Goal: Transaction & Acquisition: Purchase product/service

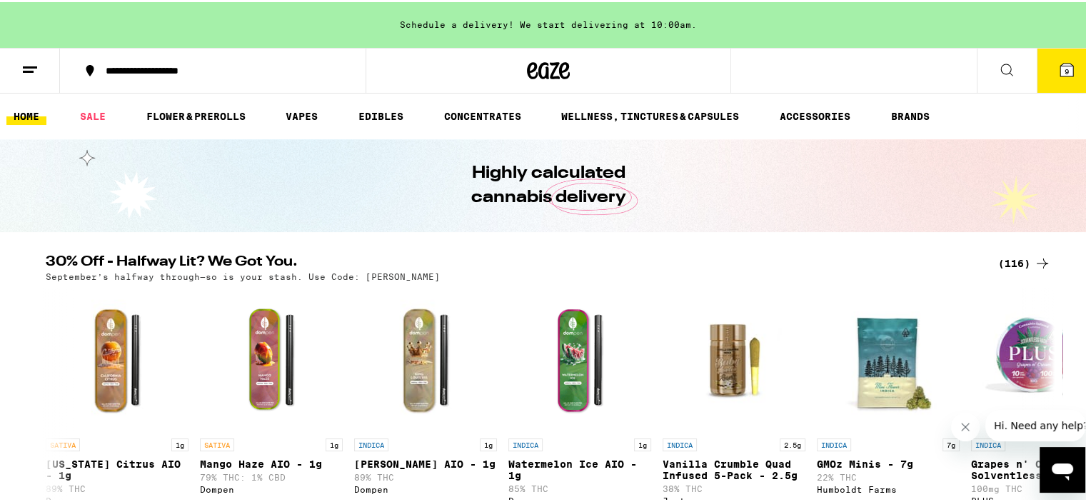
click at [1064, 69] on span "9" at bounding box center [1066, 69] width 4 height 9
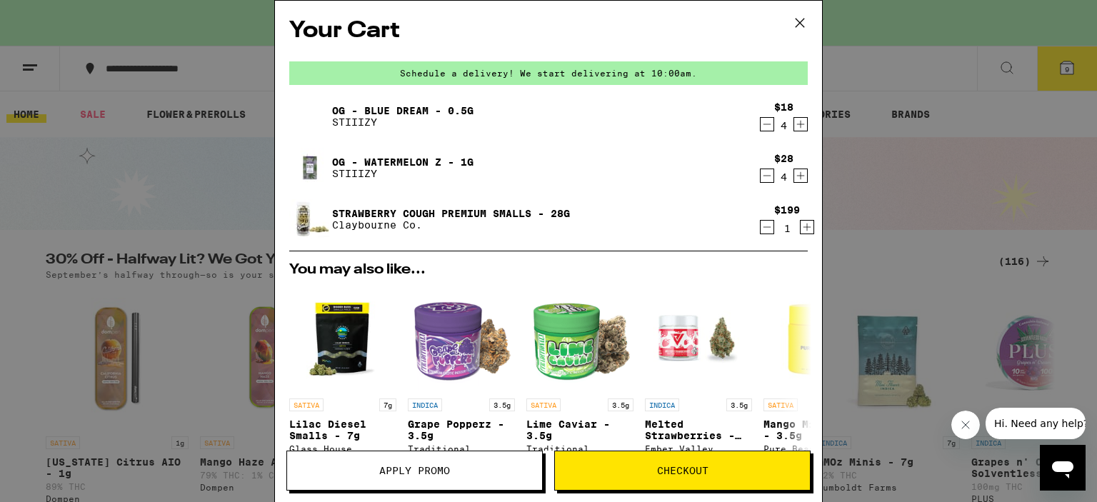
click at [760, 124] on icon "Decrement" at bounding box center [766, 124] width 13 height 17
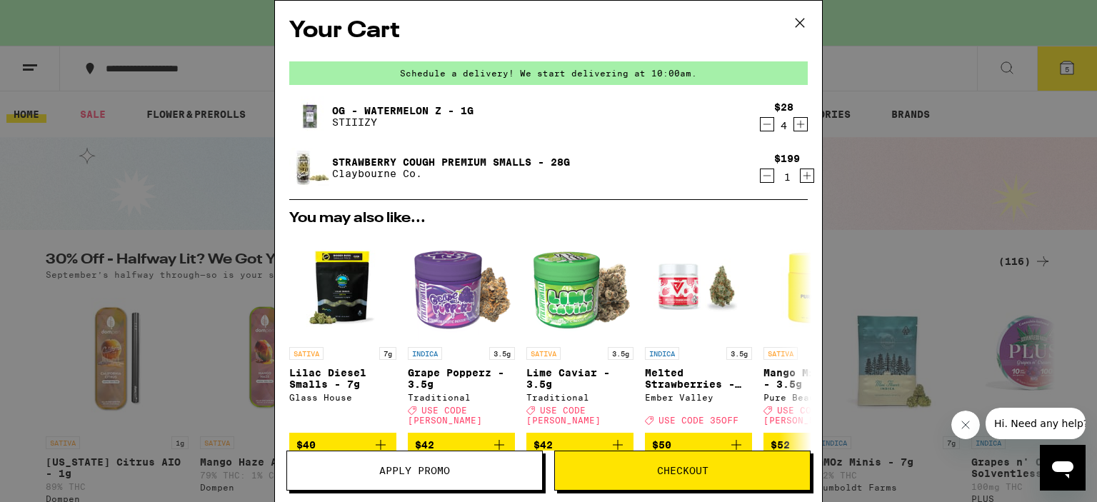
click at [760, 125] on icon "Decrement" at bounding box center [766, 124] width 13 height 17
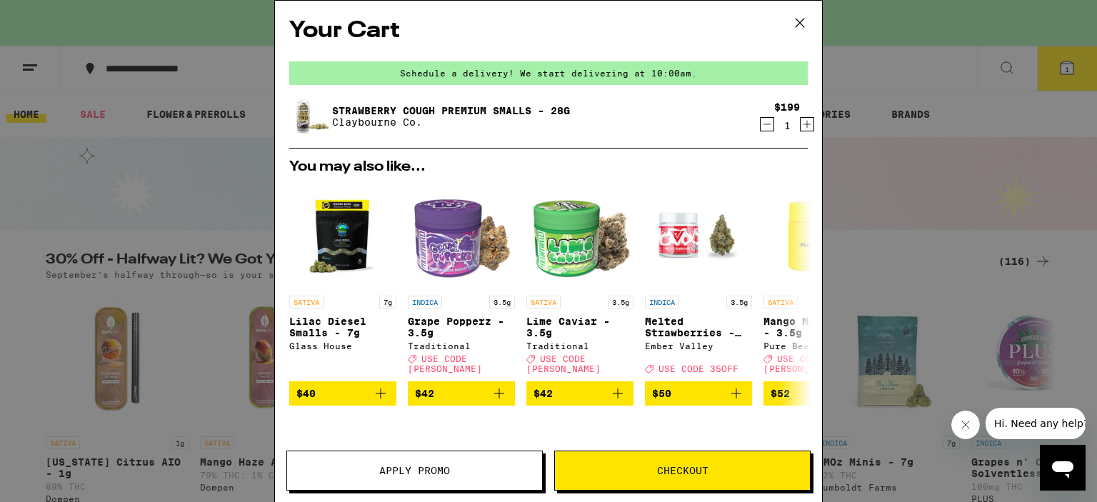
click at [760, 125] on icon "Decrement" at bounding box center [766, 124] width 13 height 17
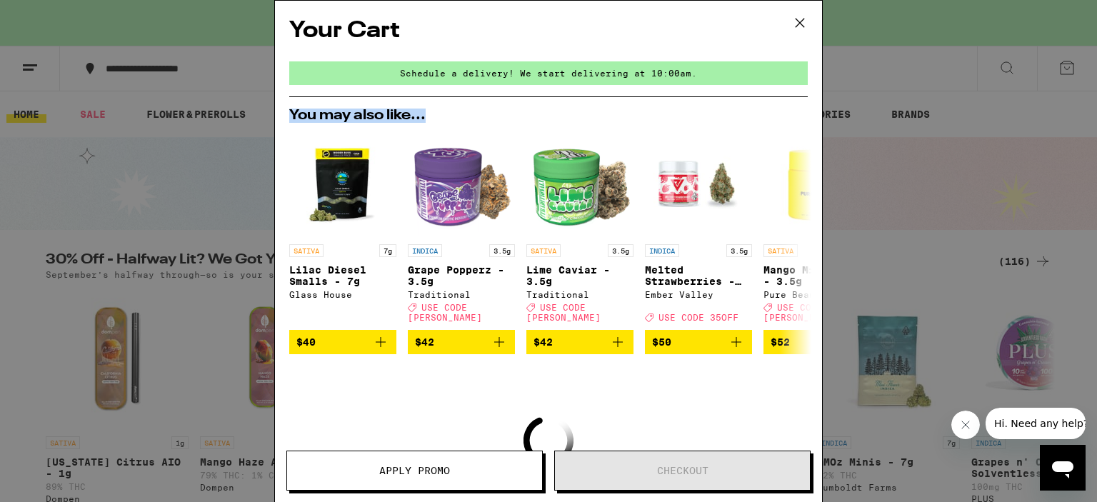
click at [755, 125] on div "You may also like... SATIVA 7g Lilac Diesel Smalls - 7g Glass House $40 INDICA …" at bounding box center [548, 232] width 541 height 246
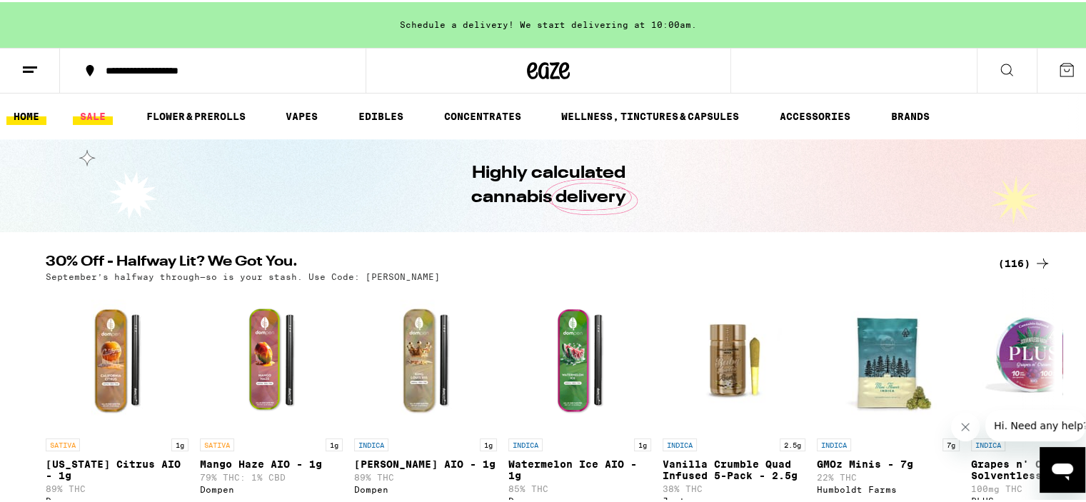
click at [89, 108] on link "SALE" at bounding box center [93, 114] width 40 height 17
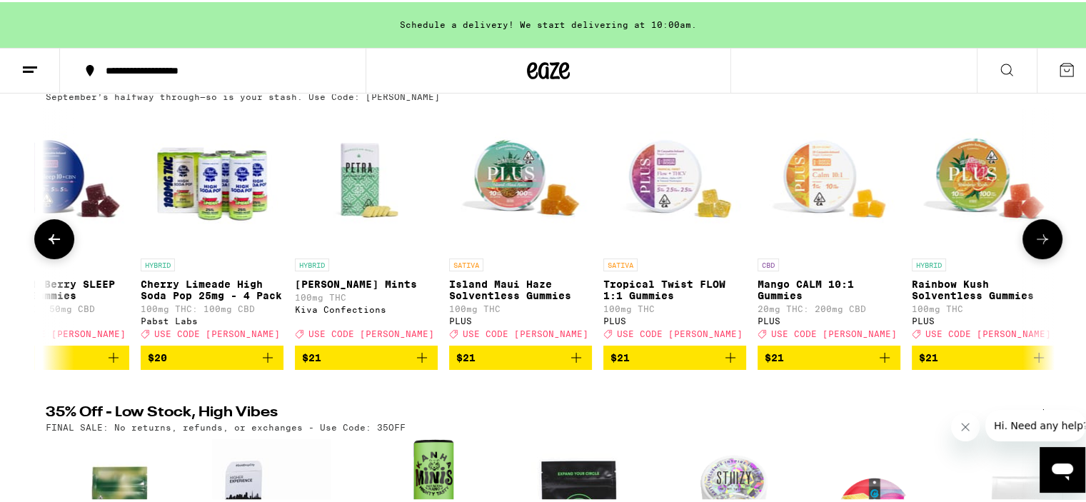
scroll to position [0, 7000]
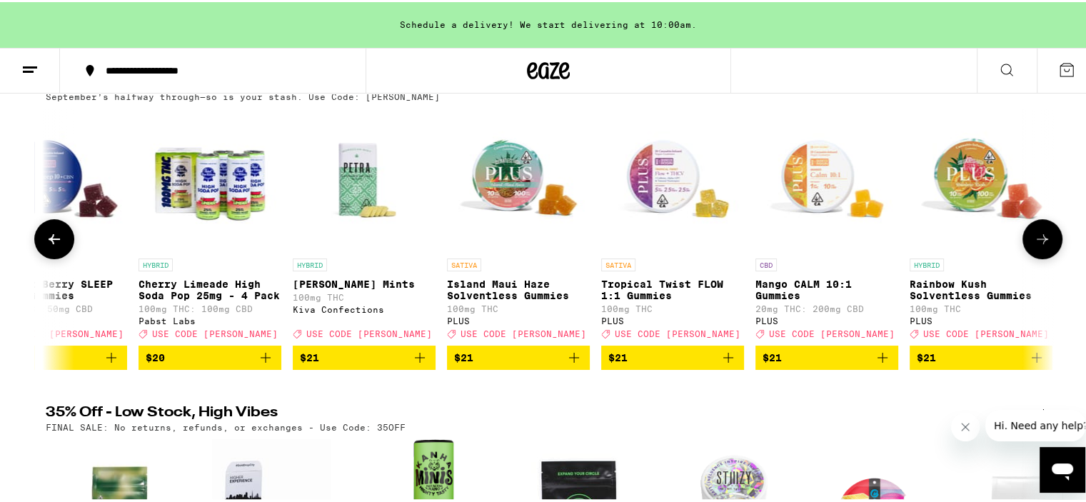
click at [569, 361] on icon "Add to bag" at bounding box center [574, 356] width 10 height 10
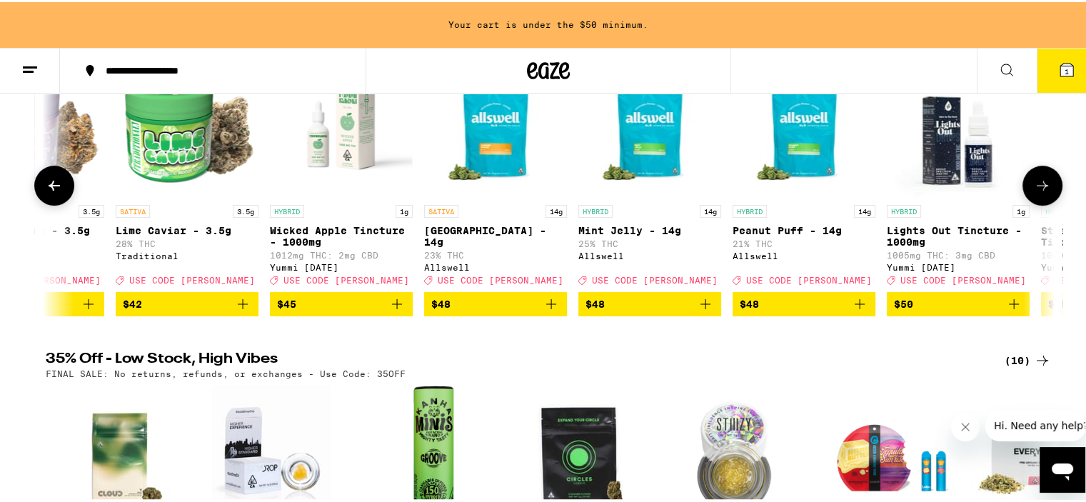
scroll to position [0, 13809]
click at [545, 307] on icon "Add to bag" at bounding box center [550, 302] width 10 height 10
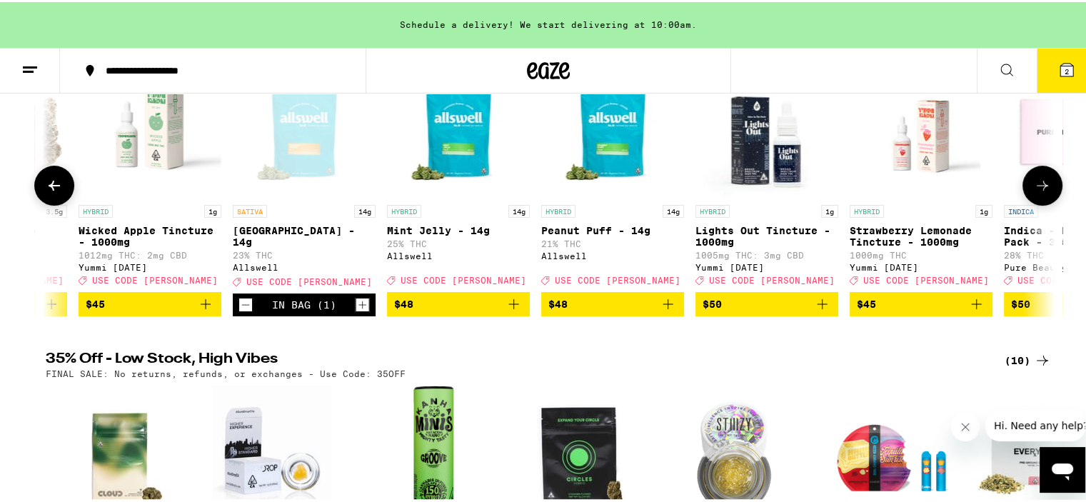
scroll to position [0, 13998]
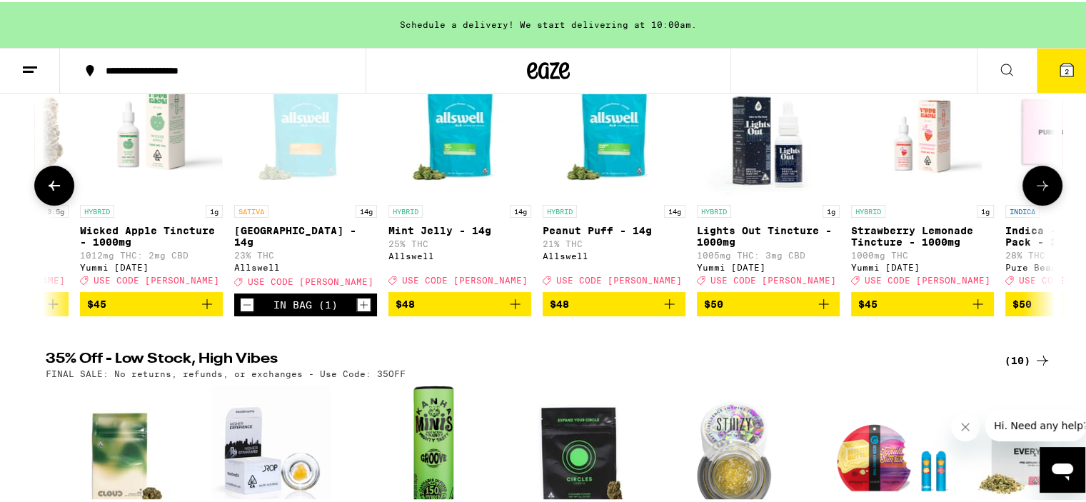
click at [241, 310] on icon "Decrement" at bounding box center [247, 302] width 13 height 17
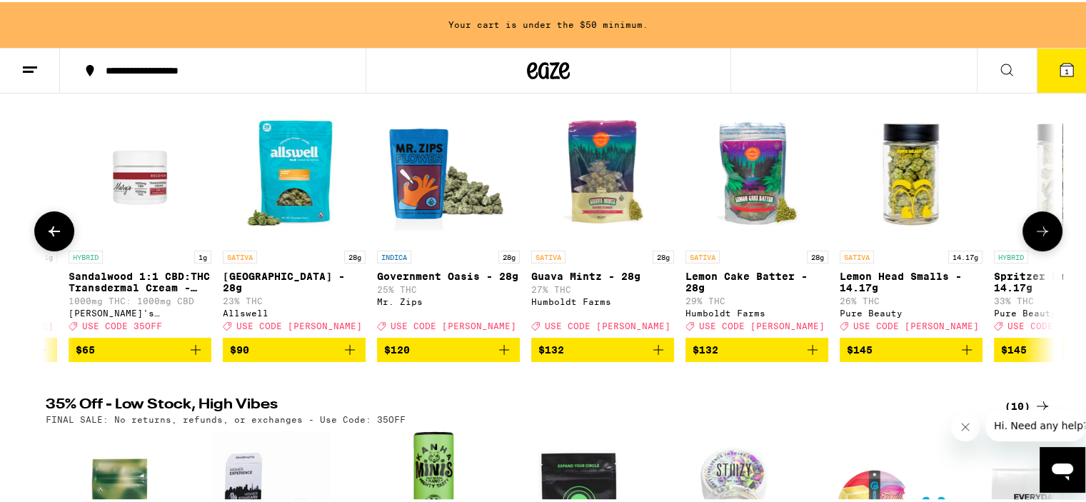
scroll to position [0, 16882]
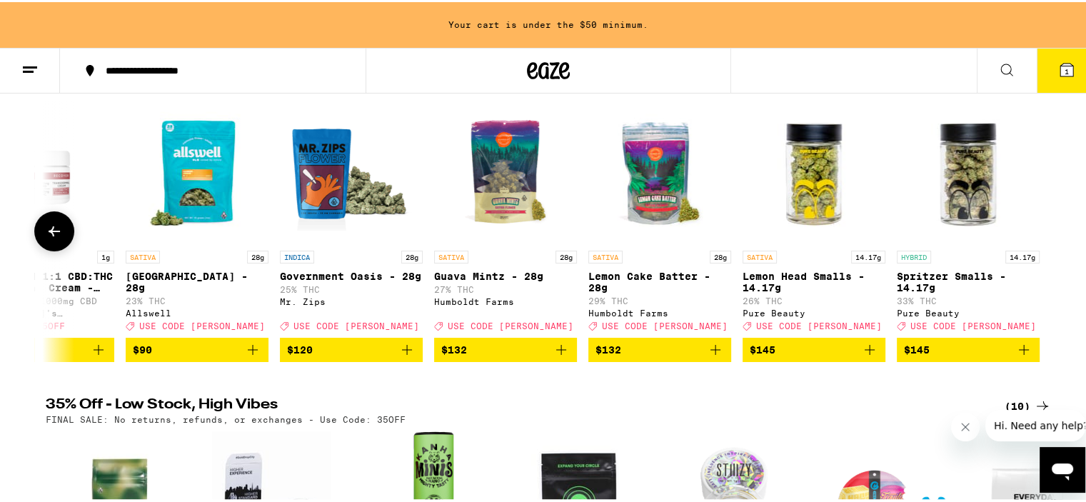
click at [248, 353] on icon "Add to bag" at bounding box center [253, 348] width 10 height 10
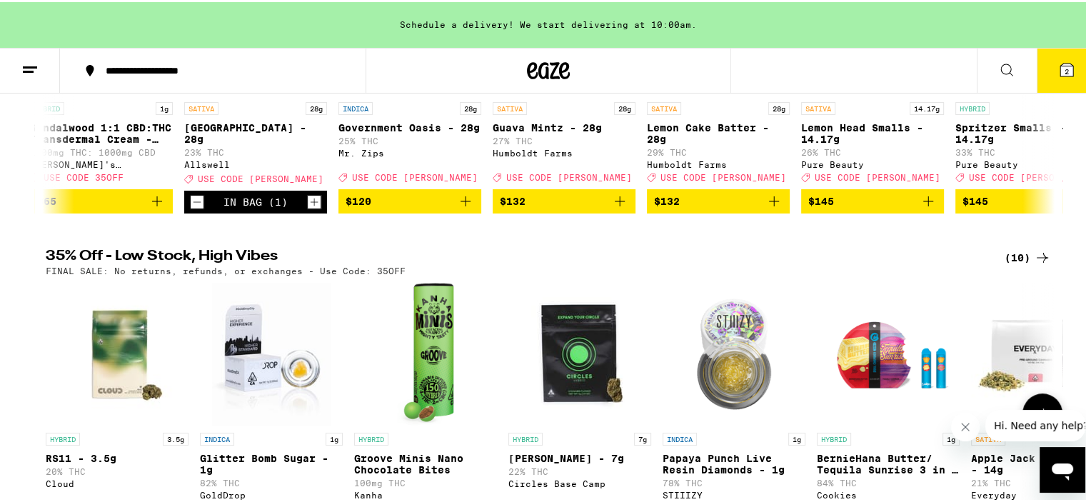
scroll to position [324, 0]
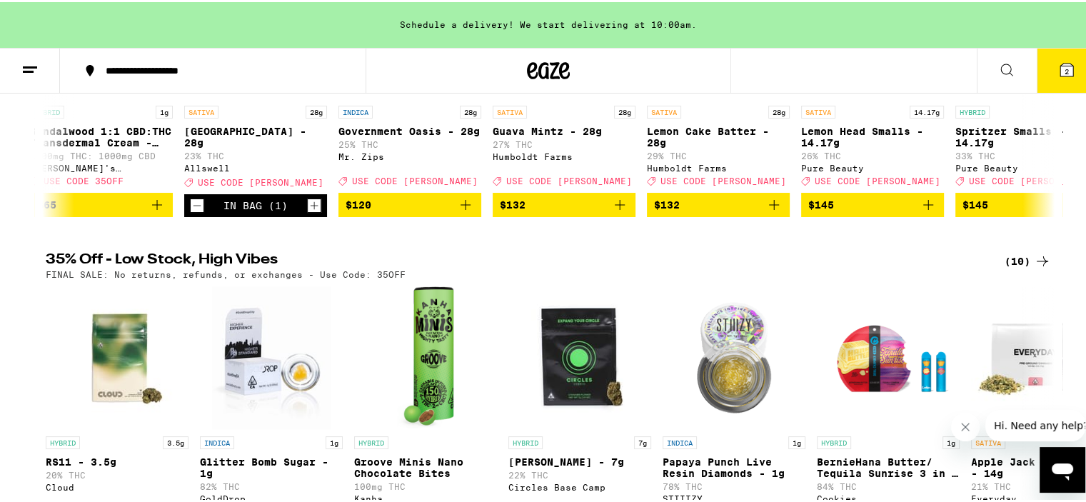
click at [1064, 71] on span "2" at bounding box center [1066, 69] width 4 height 9
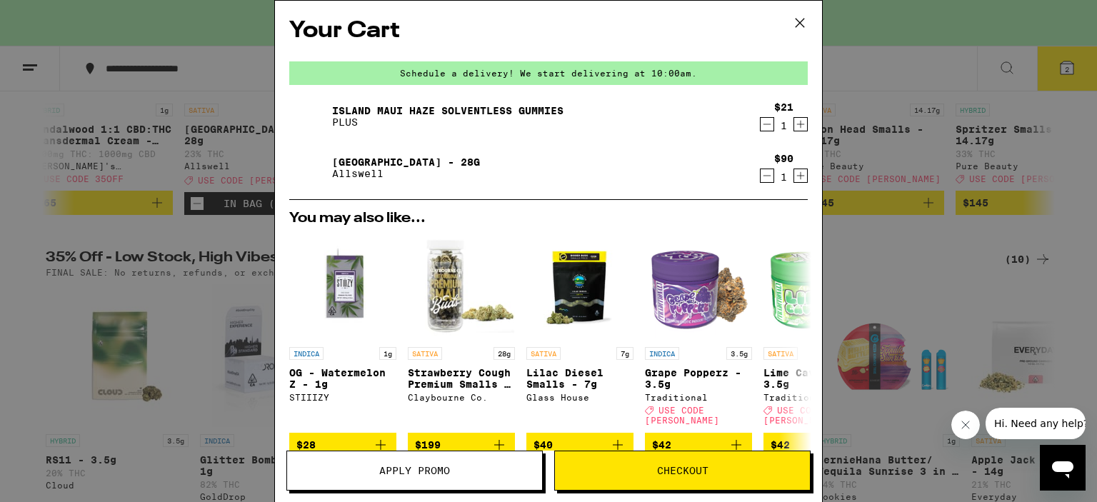
click at [421, 468] on span "Apply Promo" at bounding box center [414, 470] width 71 height 10
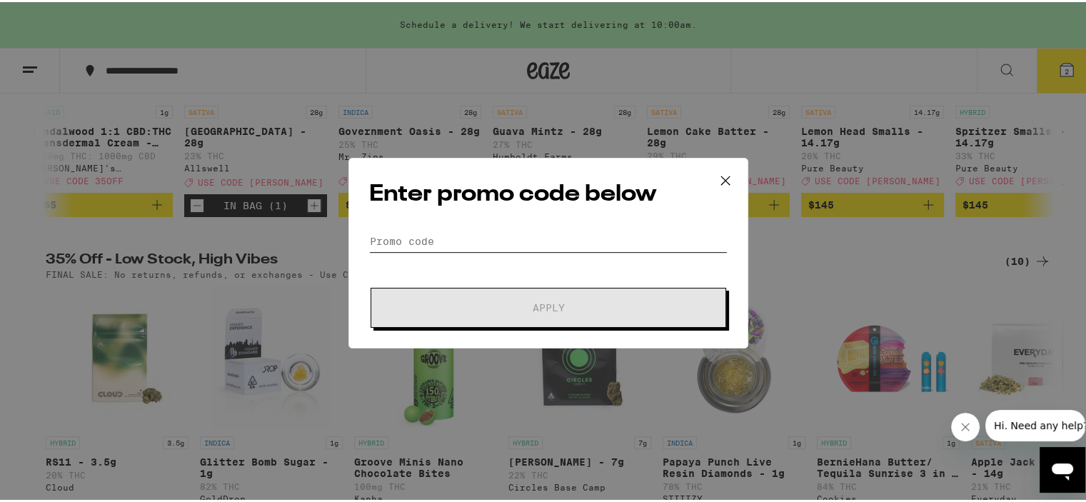
click at [512, 239] on input "Promo Code" at bounding box center [548, 238] width 358 height 21
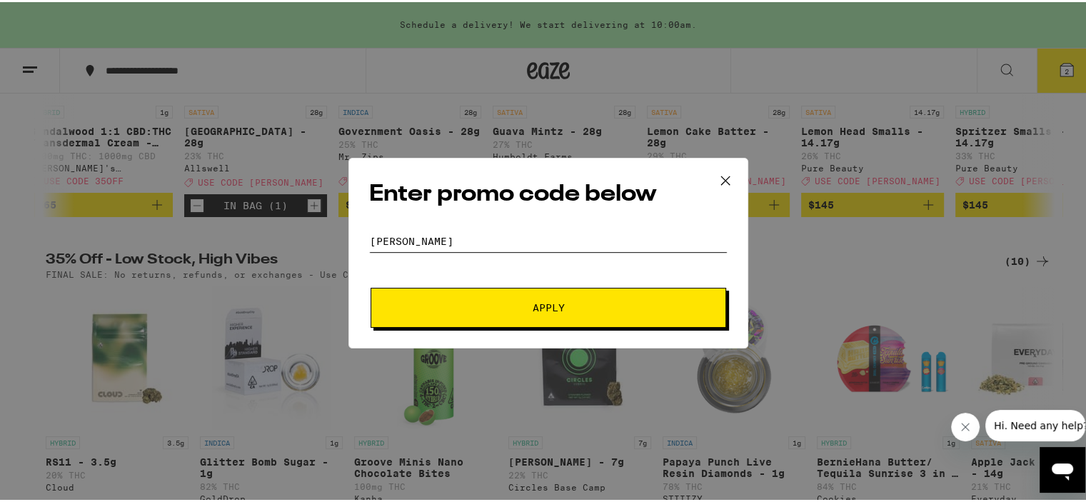
type input "[PERSON_NAME]"
click at [523, 316] on button "Apply" at bounding box center [549, 306] width 356 height 40
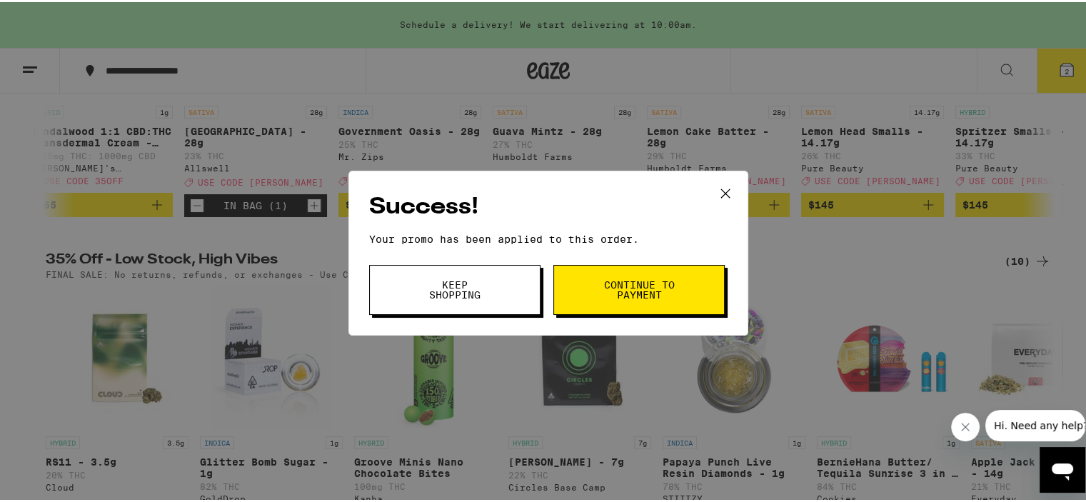
click at [667, 279] on span "Continue to payment" at bounding box center [639, 288] width 73 height 20
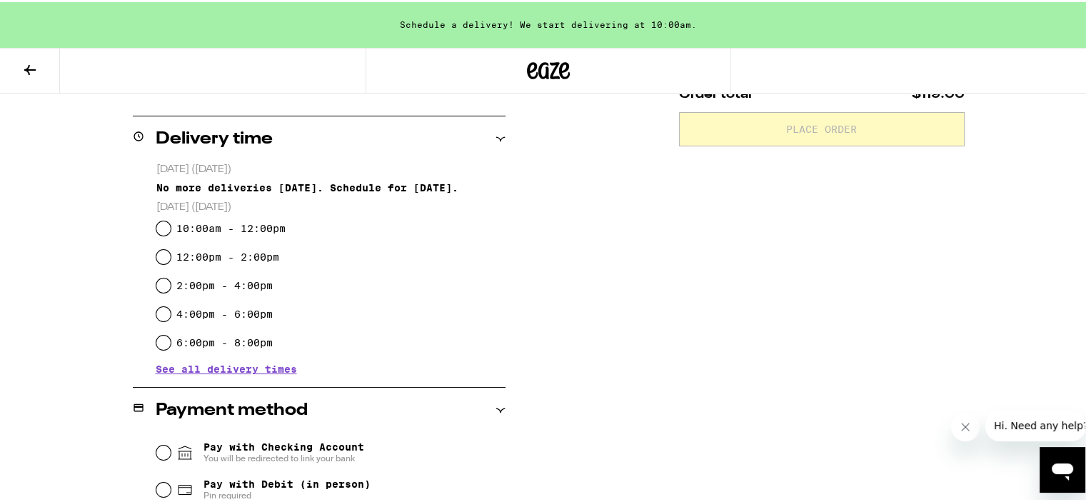
scroll to position [328, 0]
click at [257, 363] on span "See all delivery times" at bounding box center [226, 367] width 141 height 10
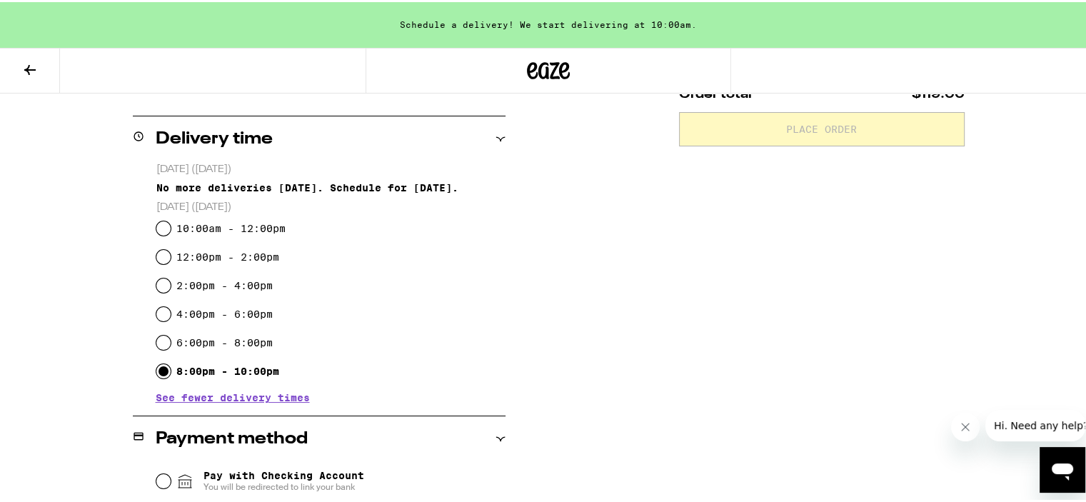
click at [156, 369] on input "8:00pm - 10:00pm" at bounding box center [163, 369] width 14 height 14
radio input "true"
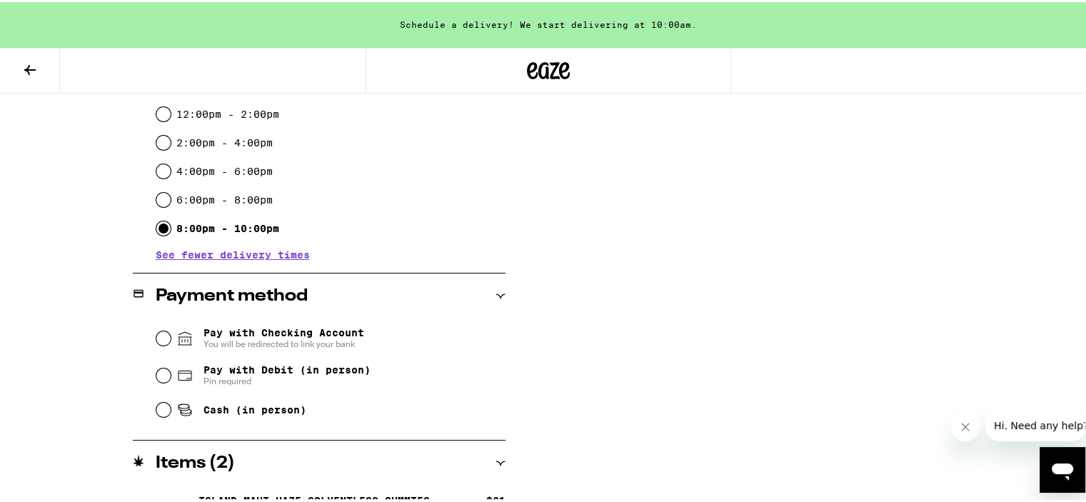
scroll to position [473, 0]
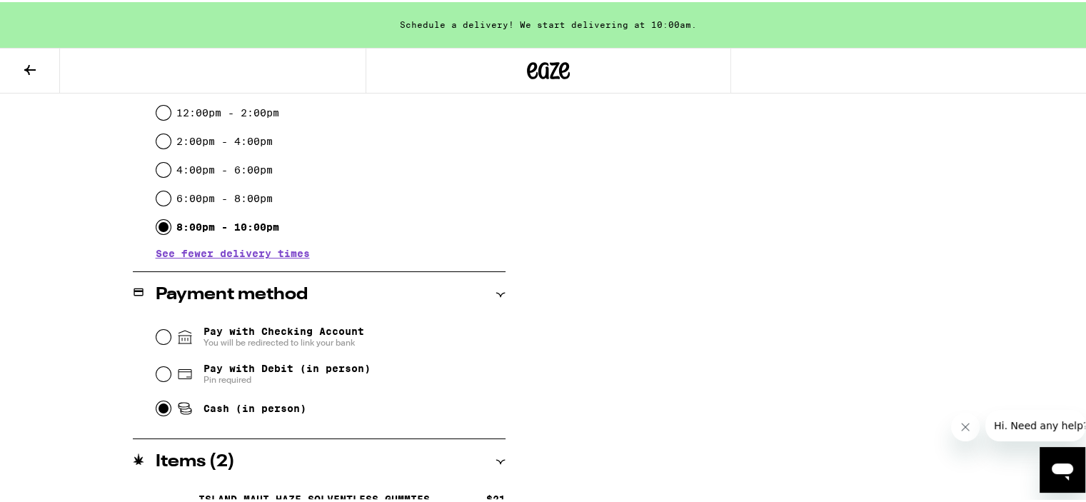
click at [158, 405] on input "Cash (in person)" at bounding box center [163, 406] width 14 height 14
radio input "true"
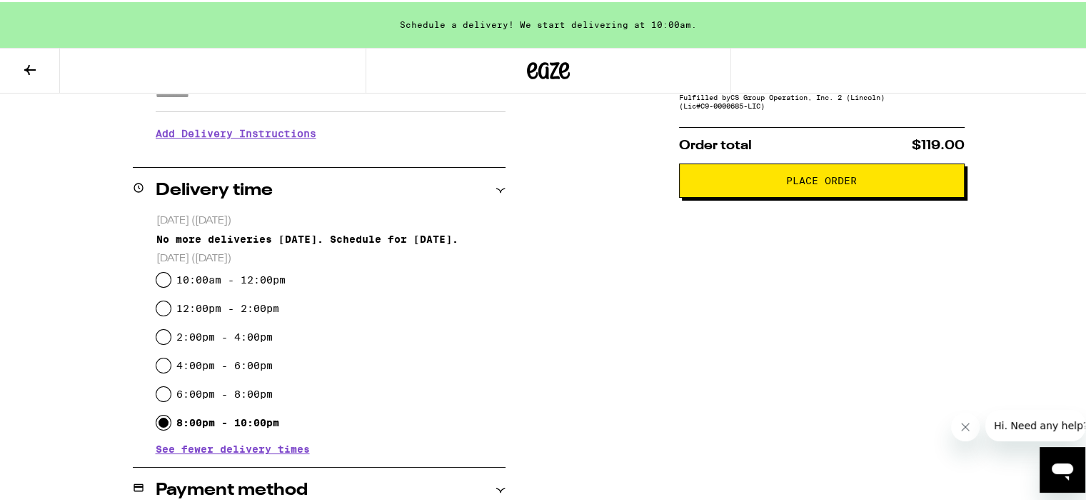
scroll to position [277, 0]
click at [786, 180] on span "Place Order" at bounding box center [821, 178] width 71 height 10
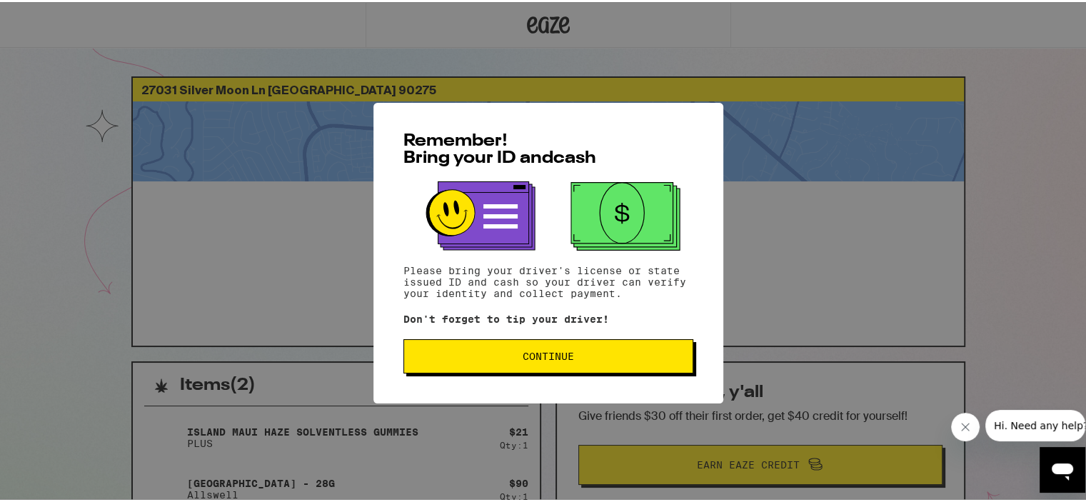
click at [494, 362] on button "Continue" at bounding box center [548, 354] width 290 height 34
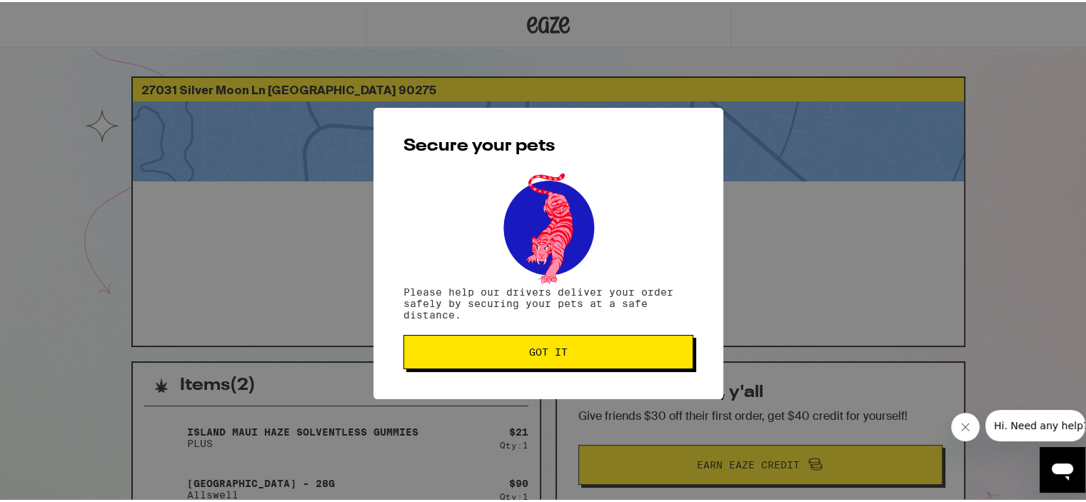
click at [494, 362] on button "Got it" at bounding box center [548, 350] width 290 height 34
